Goal: Transaction & Acquisition: Purchase product/service

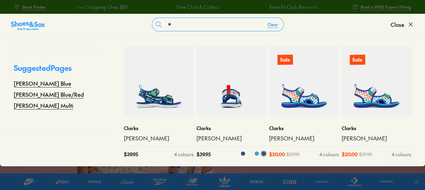
type input "*"
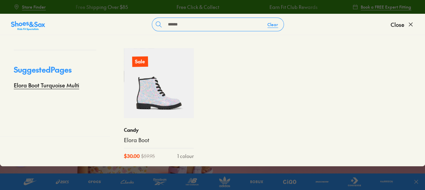
scroll to position [31, 0]
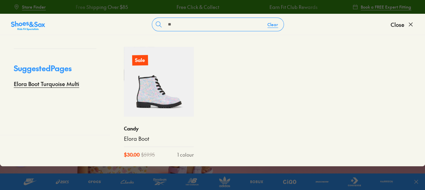
type input "*"
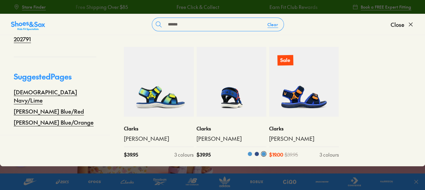
type input "******"
click at [217, 106] on img at bounding box center [232, 82] width 70 height 70
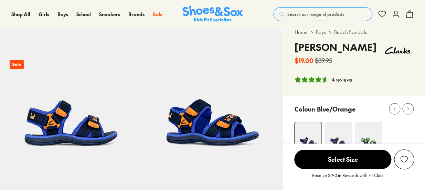
select select "*"
click at [323, 17] on span "Search our range of products" at bounding box center [315, 14] width 57 height 6
